Goal: Check status: Check status

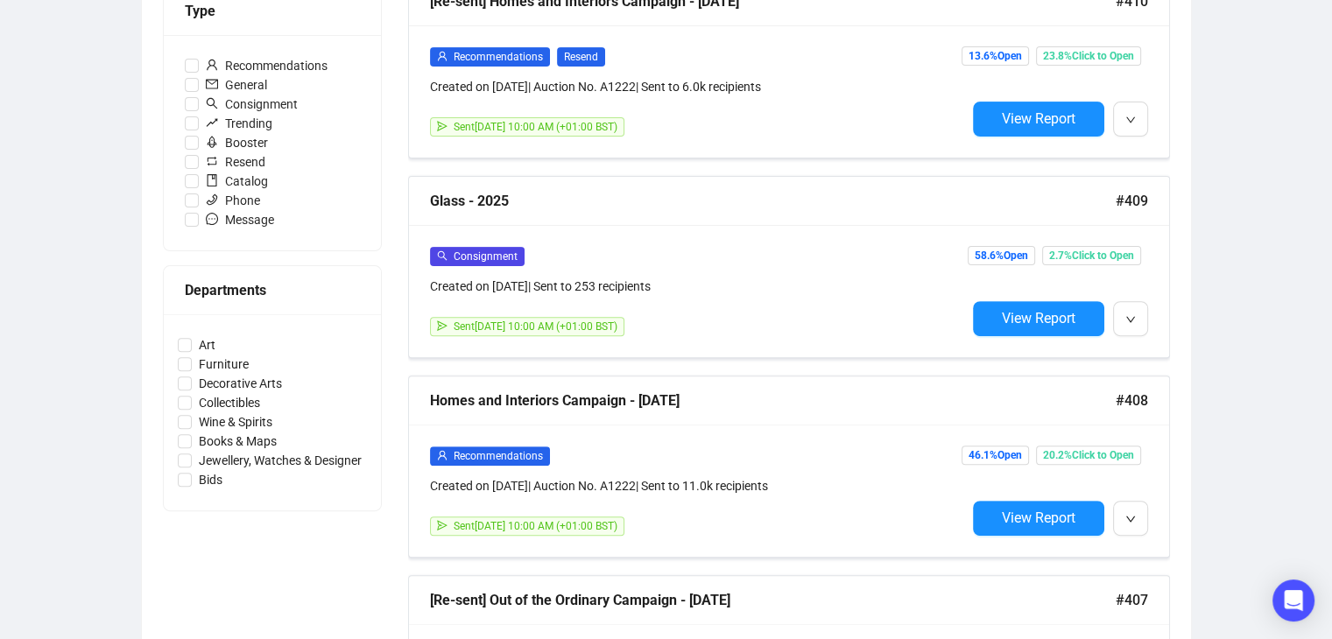
scroll to position [639, 0]
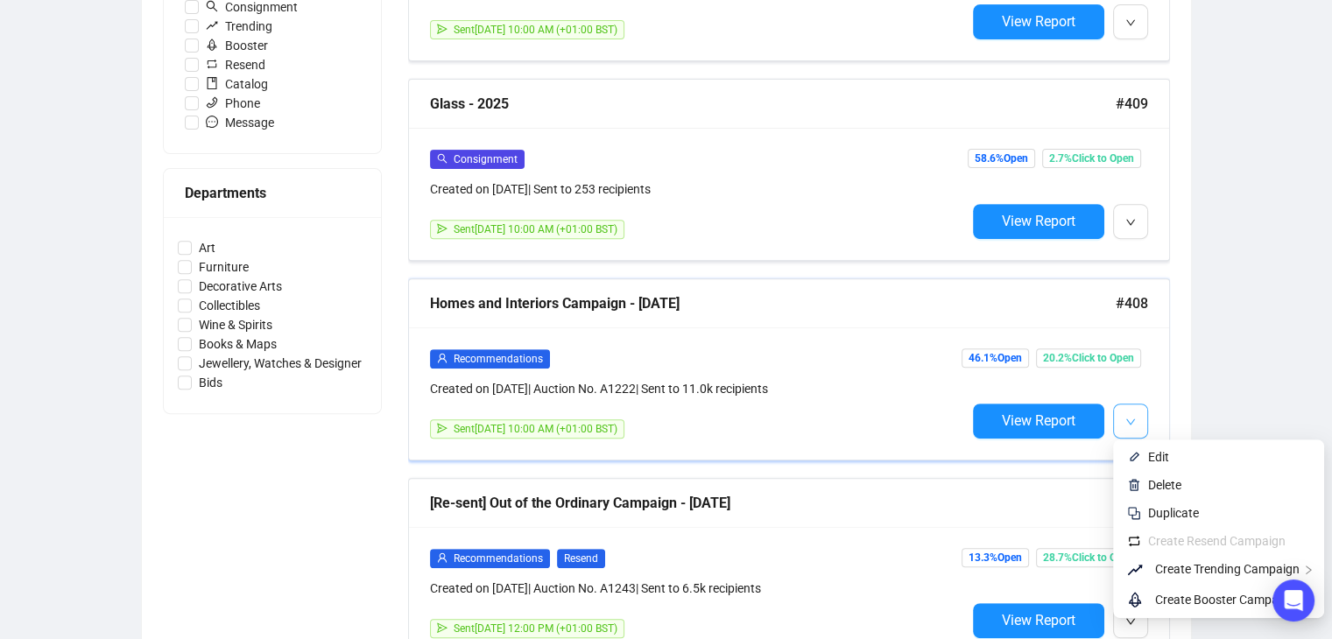
click at [1122, 412] on button "button" at bounding box center [1130, 421] width 35 height 35
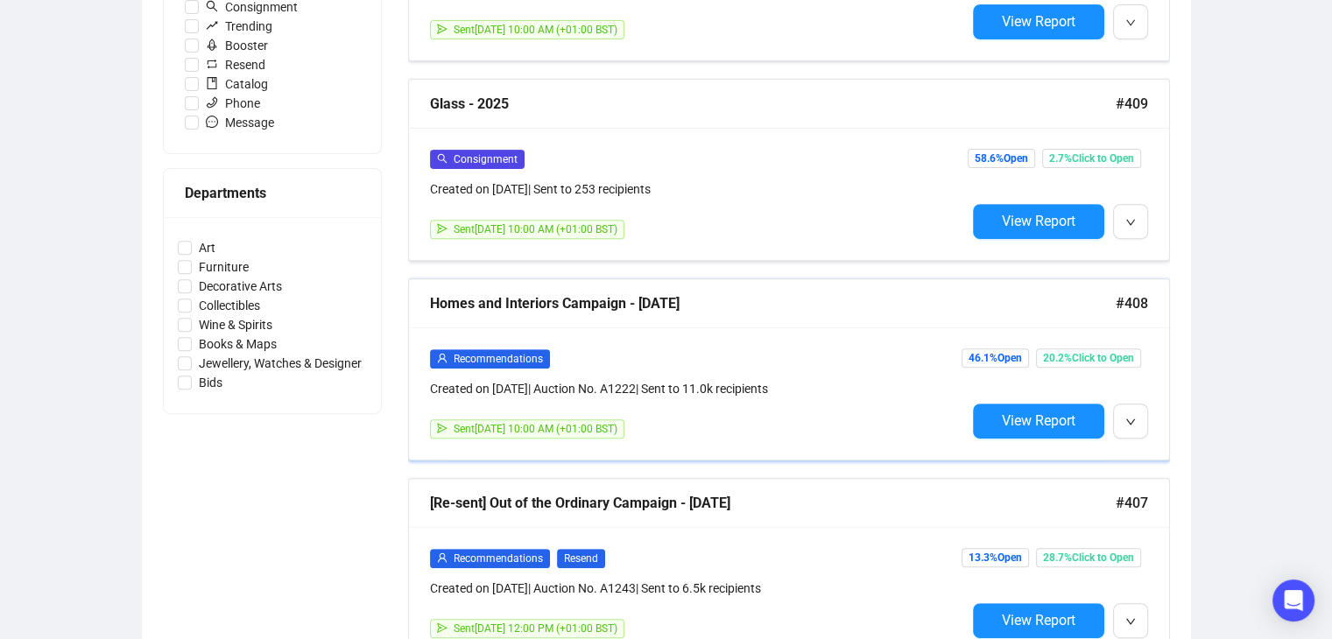
click at [583, 309] on div "Homes and Interiors Campaign - [DATE]" at bounding box center [773, 303] width 686 height 22
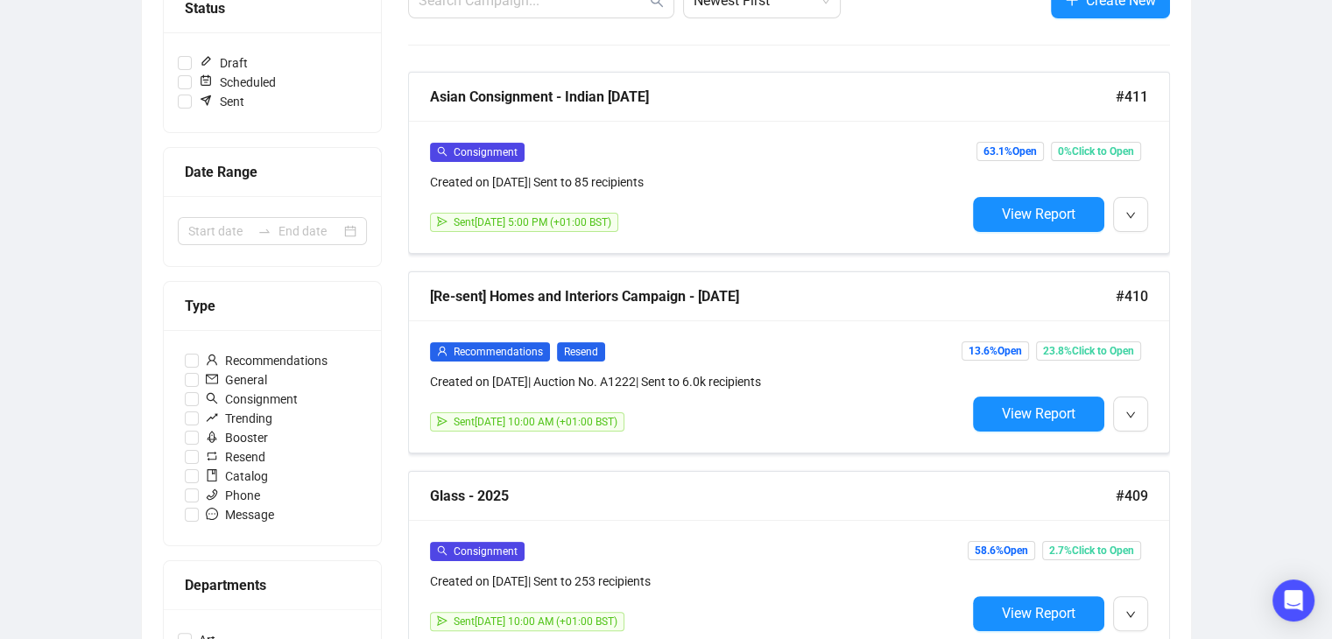
scroll to position [248, 0]
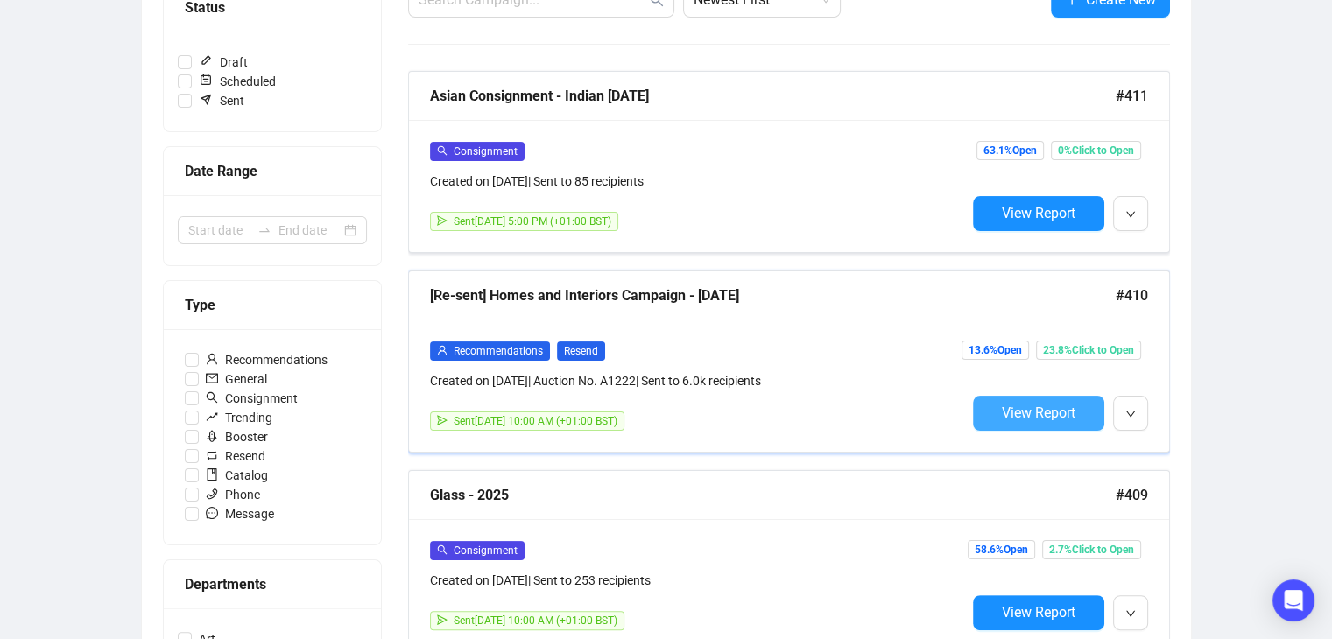
click at [1089, 414] on button "View Report" at bounding box center [1038, 413] width 131 height 35
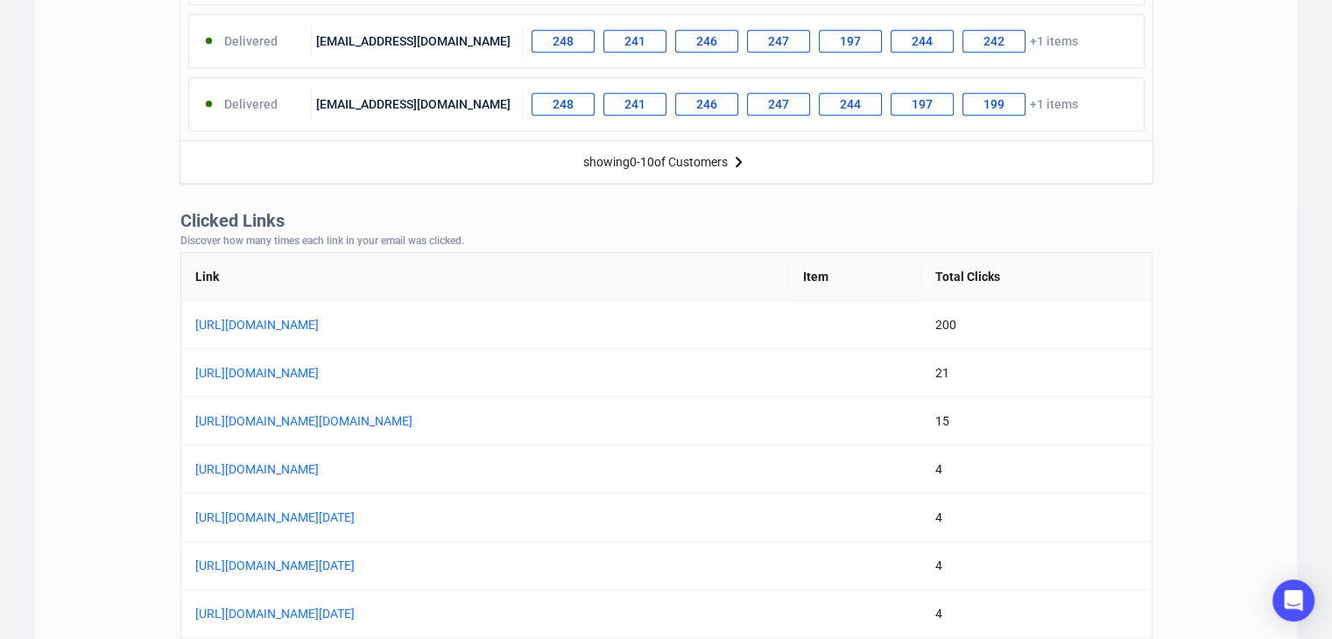
scroll to position [1469, 0]
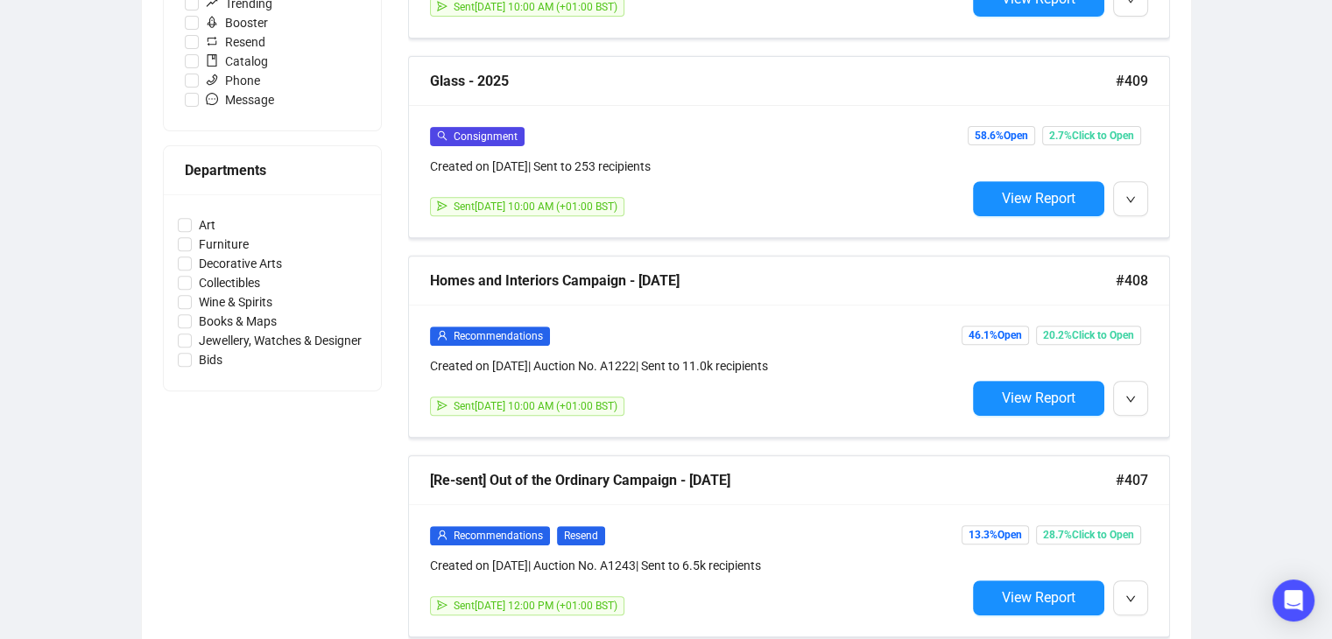
scroll to position [662, 0]
click at [1199, 91] on div "Campaigns Draft Campaigns 1 Scheduled Campaigns 0 Sent Campaigns 336 Campaigns …" at bounding box center [666, 357] width 1332 height 1927
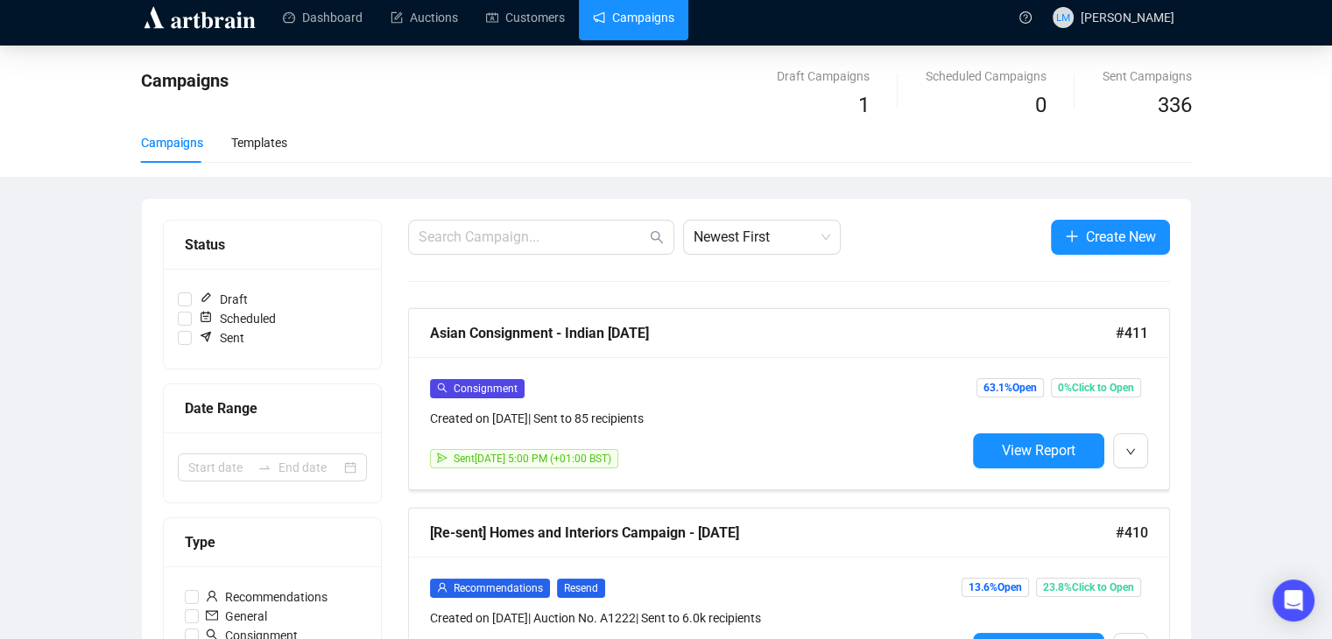
scroll to position [0, 0]
